Goal: Information Seeking & Learning: Check status

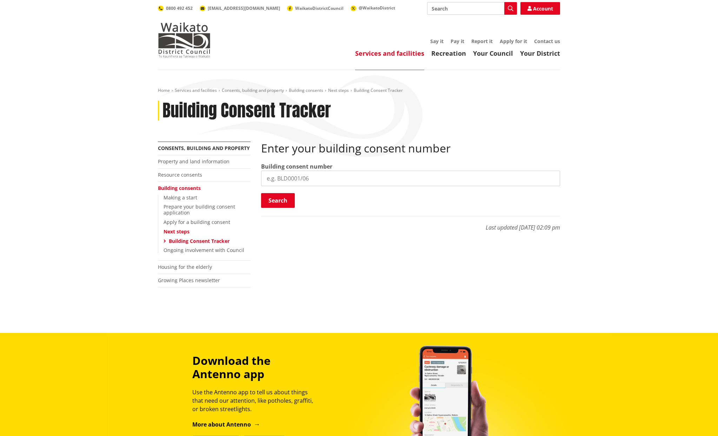
click at [338, 184] on input "search" at bounding box center [410, 178] width 299 height 15
type input "bld0141/26"
click at [274, 199] on button "Search" at bounding box center [278, 200] width 34 height 15
click at [287, 181] on input "search" at bounding box center [410, 178] width 299 height 15
type input "bld0140/26"
